Goal: Transaction & Acquisition: Download file/media

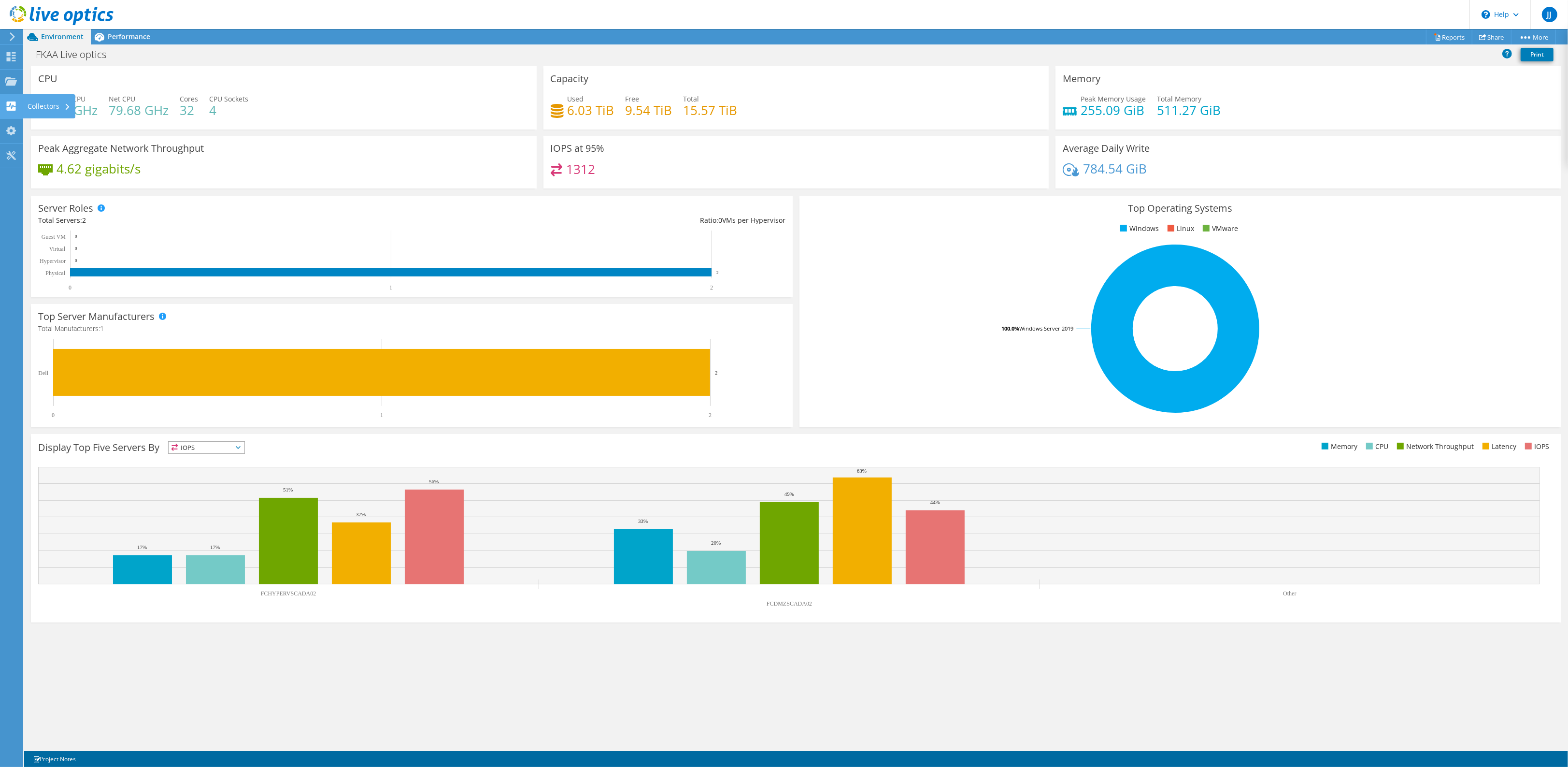
click at [8, 107] on icon at bounding box center [10, 106] width 11 height 10
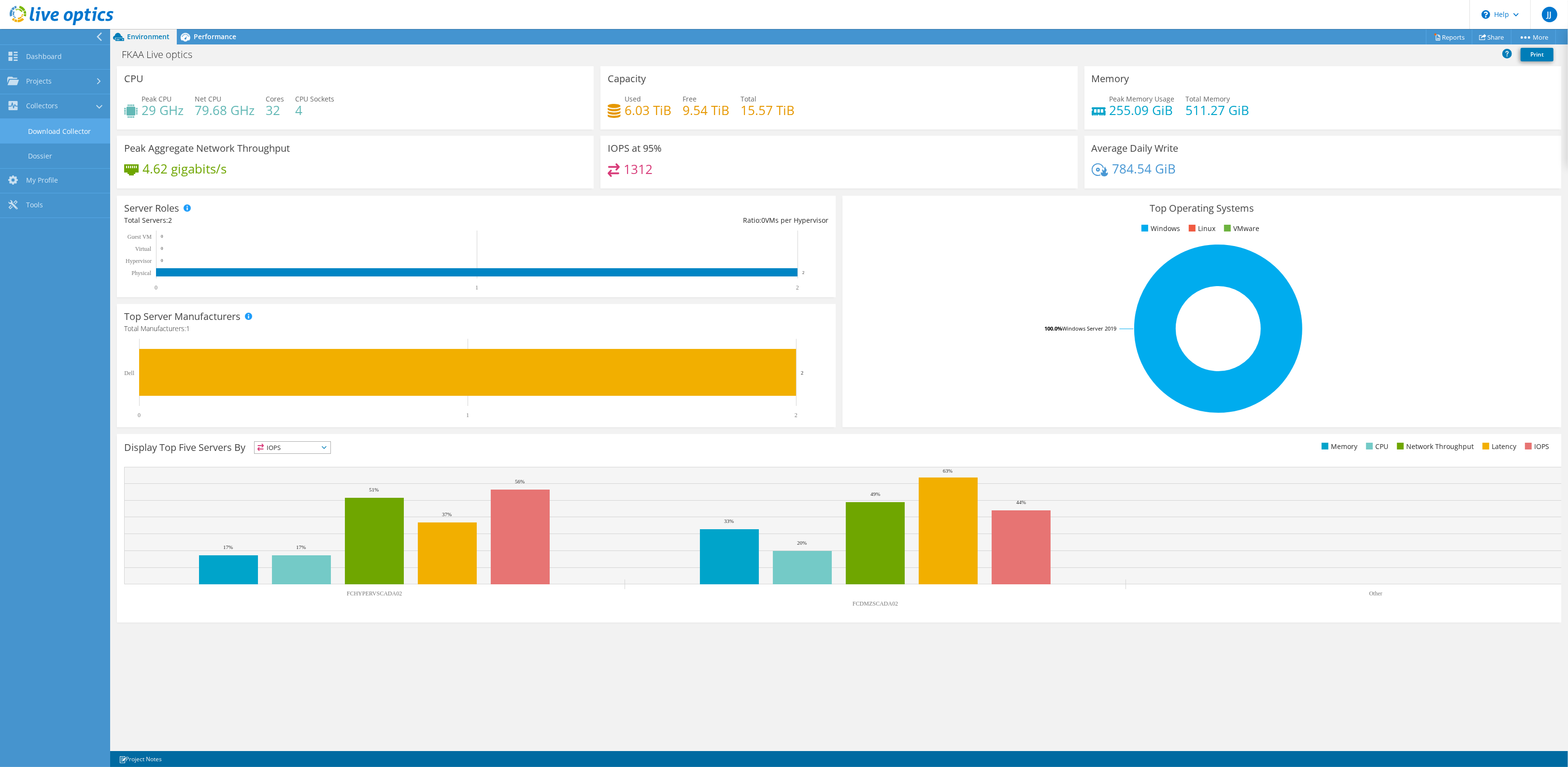
click at [47, 129] on link "Download Collector" at bounding box center [55, 131] width 110 height 24
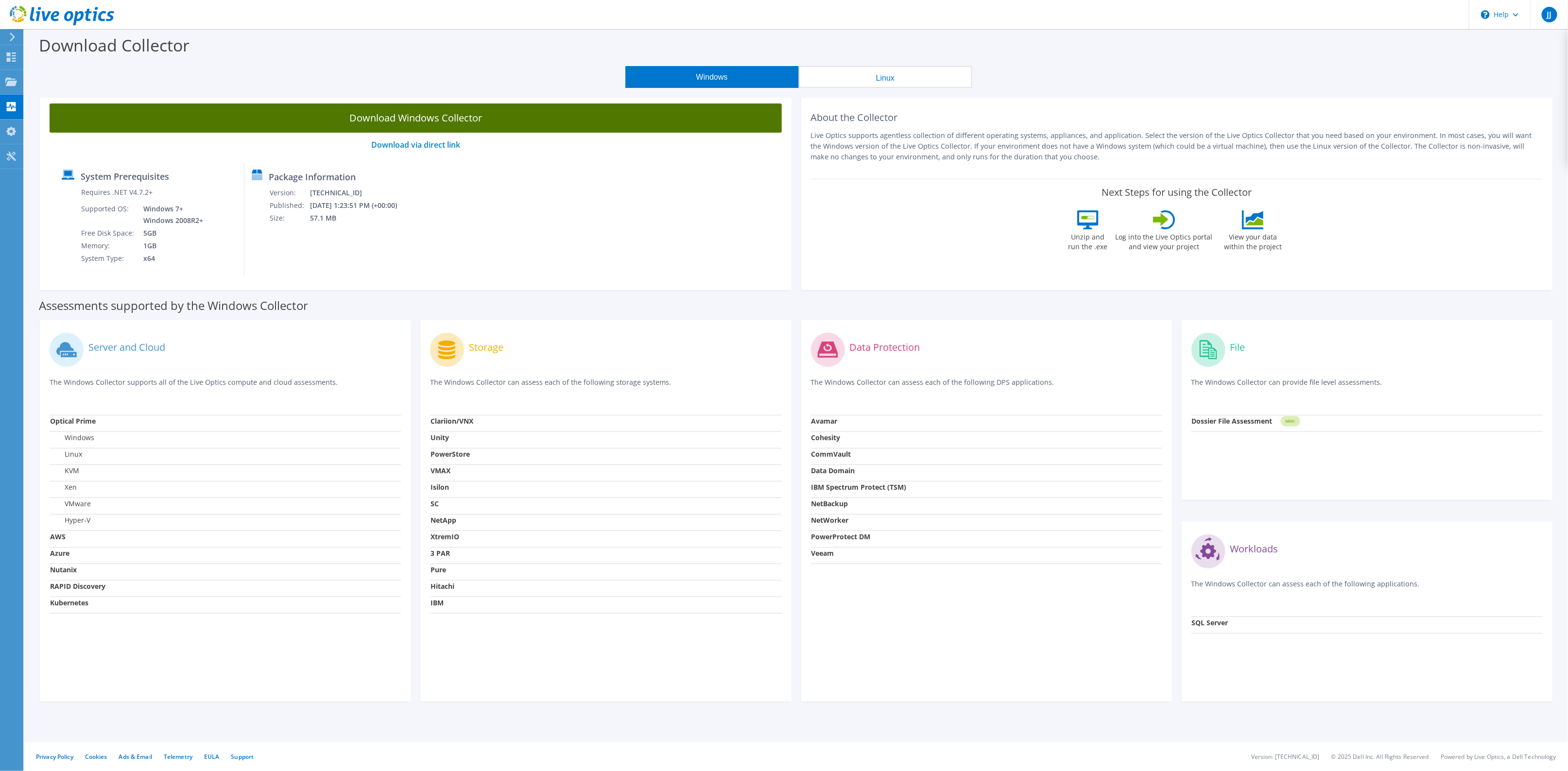
click at [379, 113] on link "Download Windows Collector" at bounding box center [415, 118] width 732 height 29
